Goal: Task Accomplishment & Management: Manage account settings

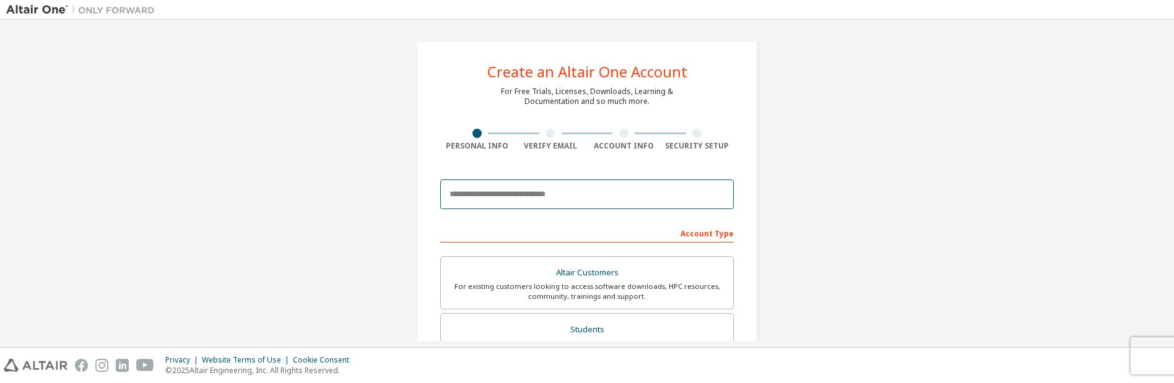
click at [528, 204] on input "email" at bounding box center [586, 195] width 293 height 30
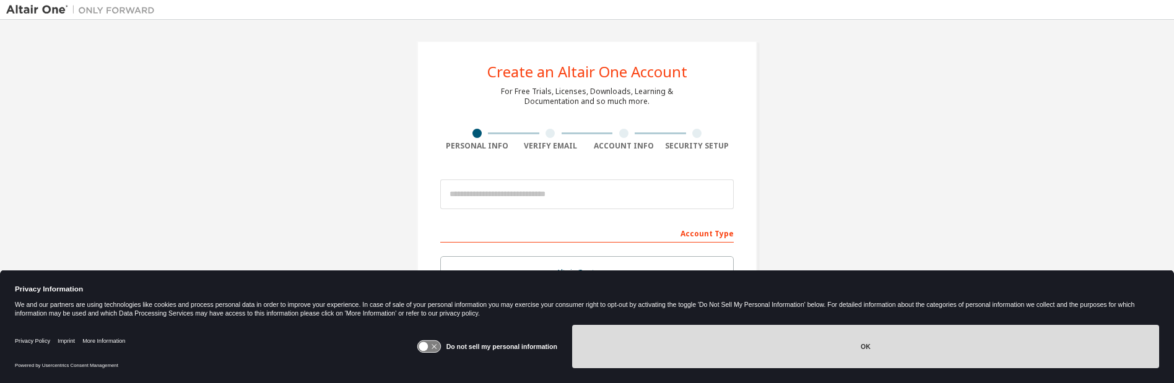
drag, startPoint x: 791, startPoint y: 352, endPoint x: 743, endPoint y: 319, distance: 58.7
click at [790, 352] on button "OK" at bounding box center [865, 346] width 587 height 43
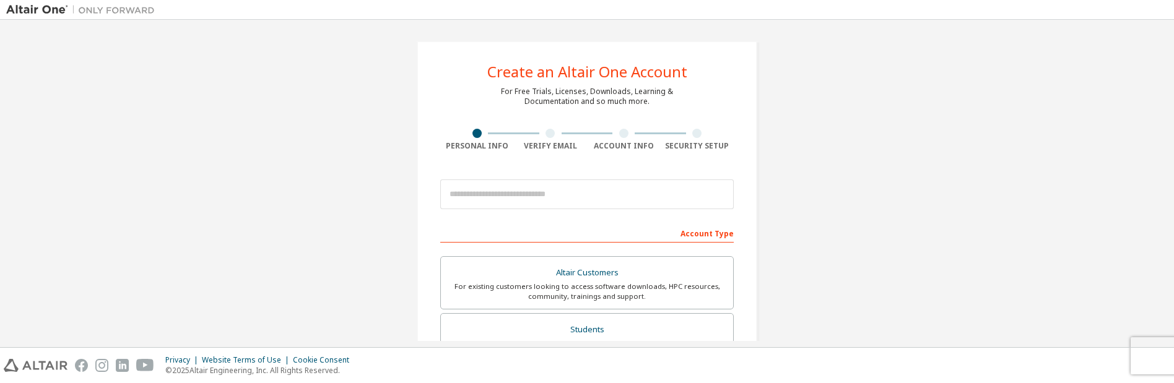
click at [593, 282] on div "For existing customers looking to access software downloads, HPC resources, com…" at bounding box center [586, 292] width 277 height 20
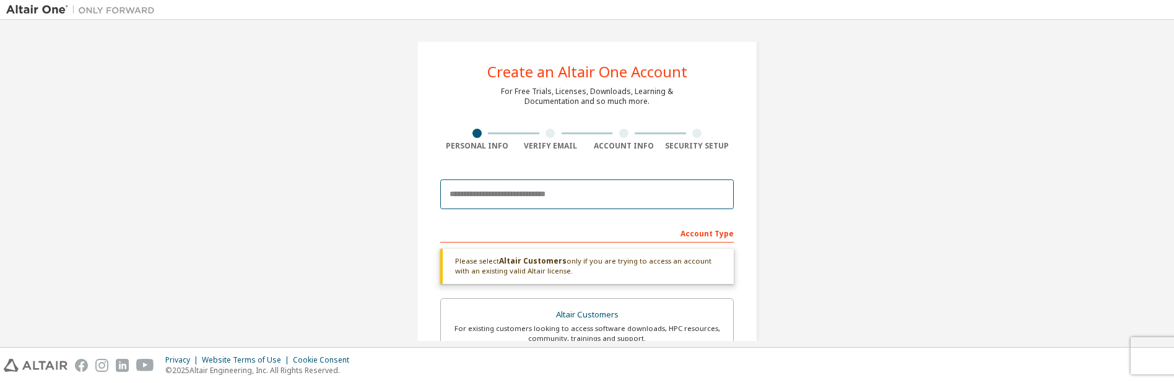
click at [497, 206] on input "email" at bounding box center [586, 195] width 293 height 30
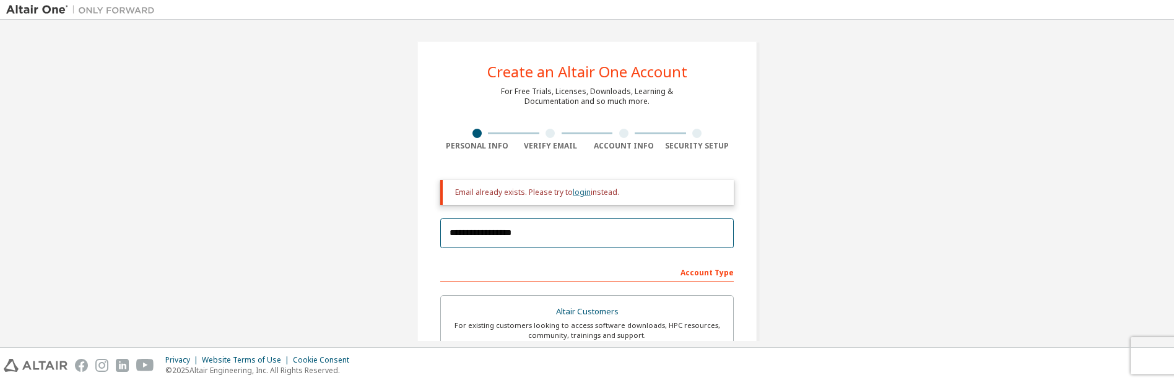
type input "**********"
click at [580, 194] on link "login" at bounding box center [582, 192] width 18 height 11
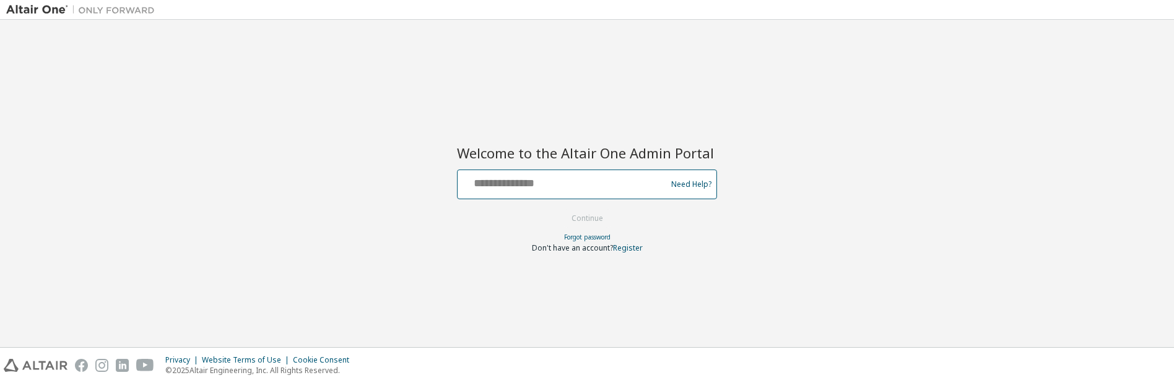
click at [573, 186] on input "text" at bounding box center [564, 182] width 202 height 18
type input "**********"
drag, startPoint x: 599, startPoint y: 237, endPoint x: 588, endPoint y: 212, distance: 26.9
click at [588, 212] on form "**********" at bounding box center [587, 212] width 260 height 84
drag, startPoint x: 588, startPoint y: 212, endPoint x: 591, endPoint y: 220, distance: 7.8
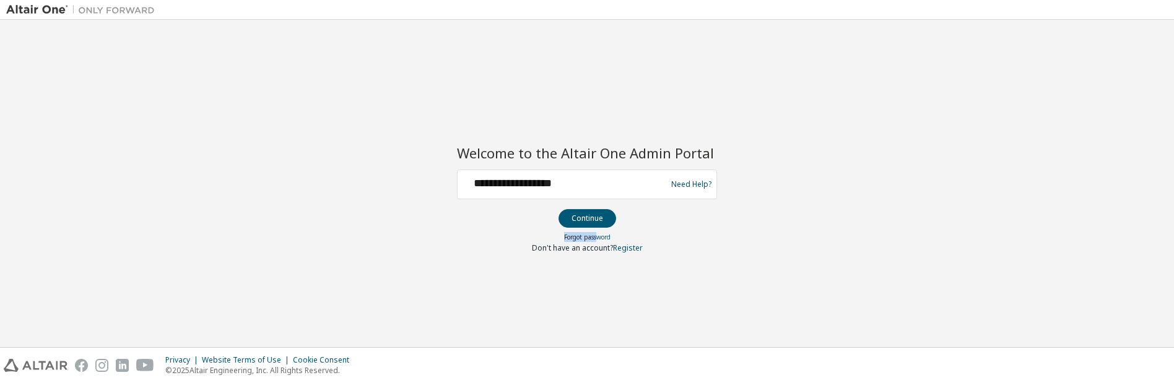
click at [591, 220] on button "Continue" at bounding box center [588, 218] width 58 height 19
click at [586, 235] on link "Forgot password" at bounding box center [587, 237] width 46 height 9
click at [590, 238] on link "Forgot password" at bounding box center [587, 237] width 46 height 9
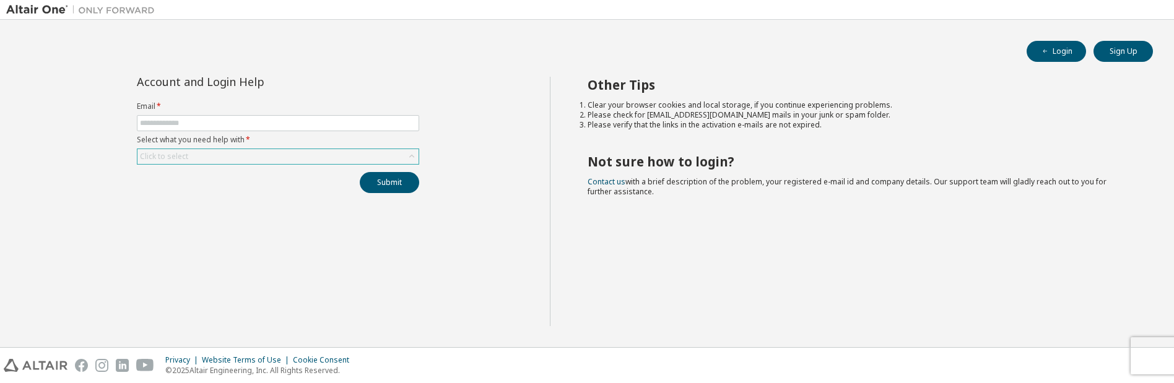
click at [218, 155] on div "Click to select" at bounding box center [277, 156] width 281 height 15
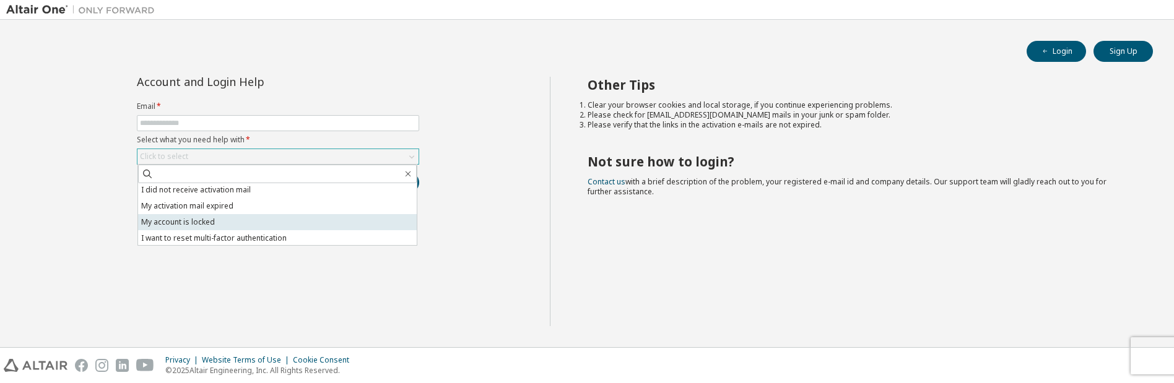
scroll to position [35, 0]
click at [250, 222] on li "I want to reset multi-factor authentication" at bounding box center [277, 221] width 279 height 16
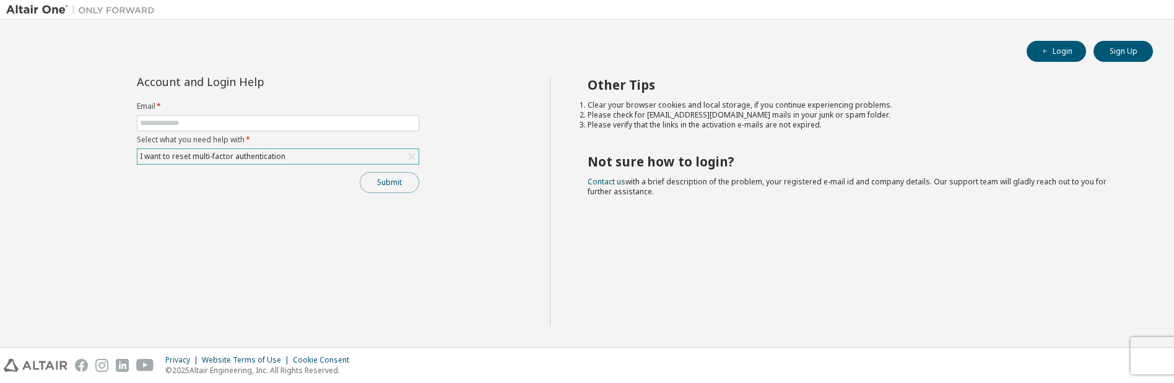
click at [408, 182] on button "Submit" at bounding box center [389, 182] width 59 height 21
click at [197, 123] on input "text" at bounding box center [278, 123] width 276 height 10
type input "**********"
click at [370, 188] on button "Submit" at bounding box center [389, 182] width 59 height 21
